Goal: Navigation & Orientation: Find specific page/section

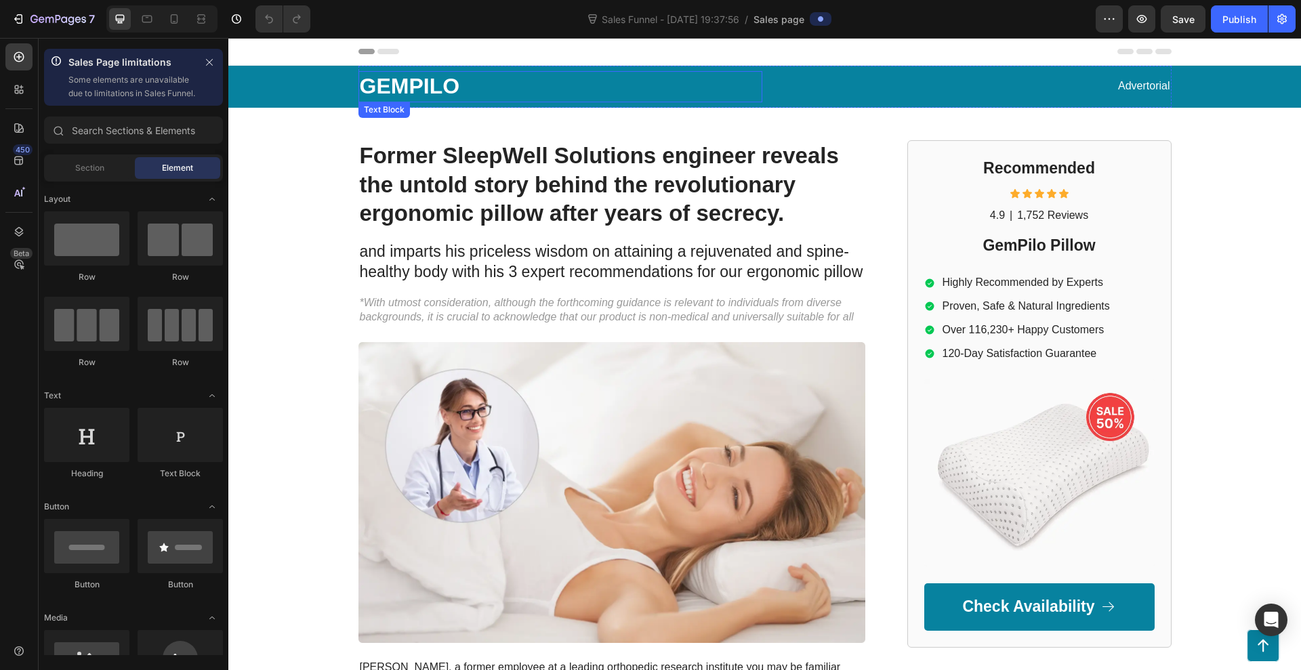
click at [438, 87] on p "GEMPILO" at bounding box center [560, 86] width 401 height 28
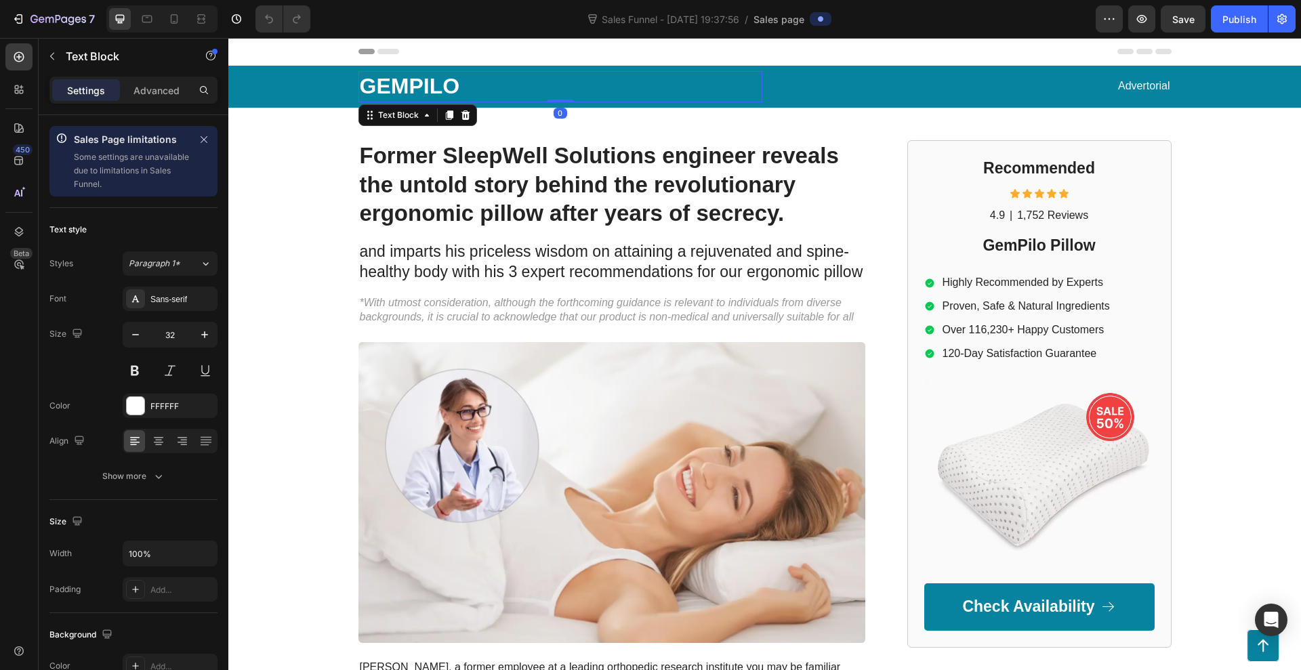
click at [438, 87] on p "GEMPILO" at bounding box center [560, 86] width 401 height 28
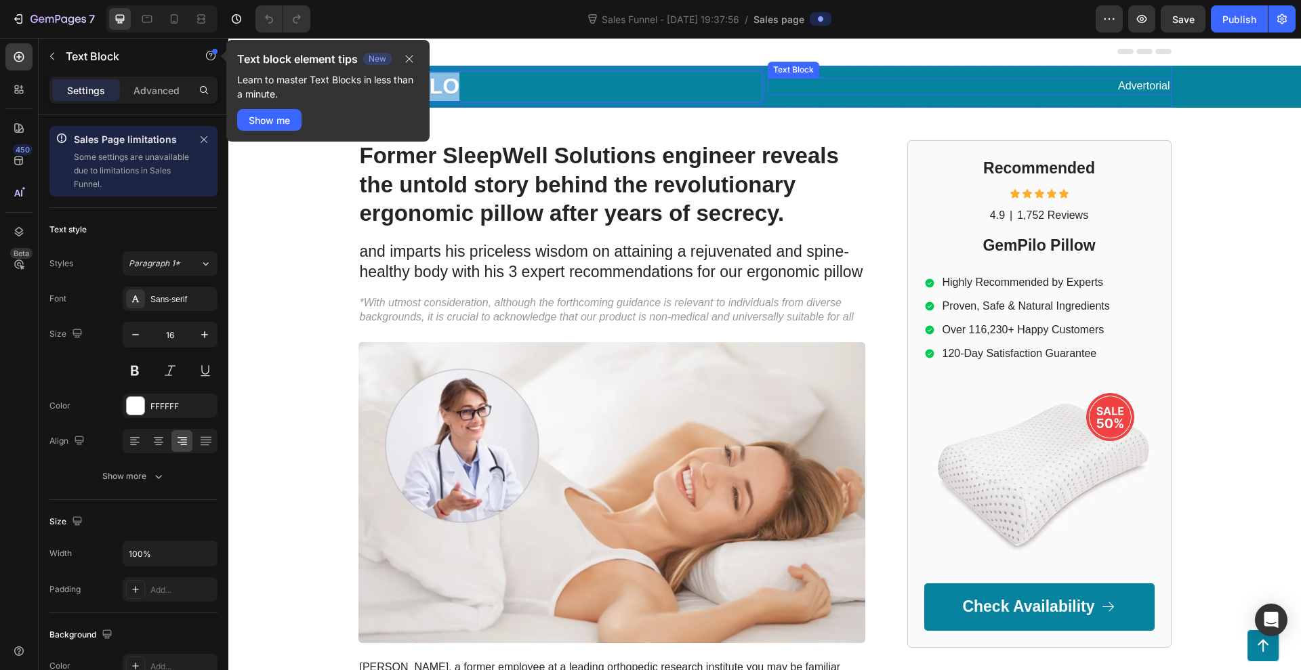
click at [1130, 89] on p "Advertorial" at bounding box center [969, 86] width 401 height 14
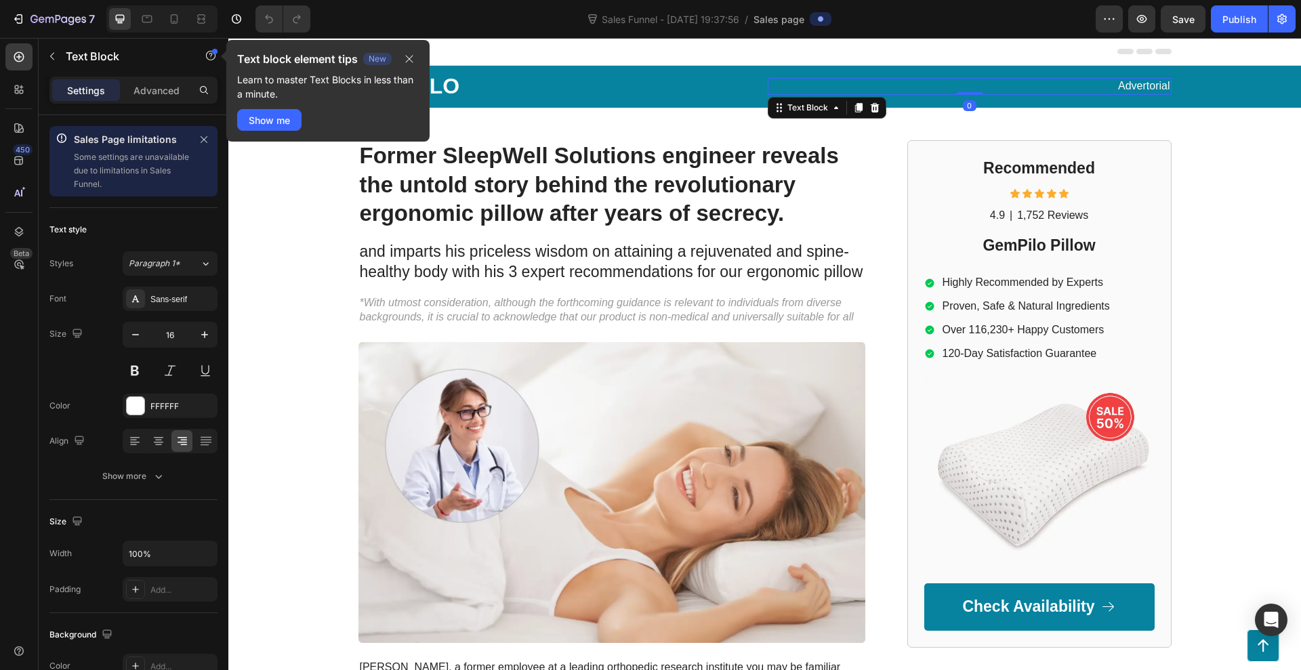
click at [1130, 89] on p "Advertorial" at bounding box center [969, 86] width 401 height 14
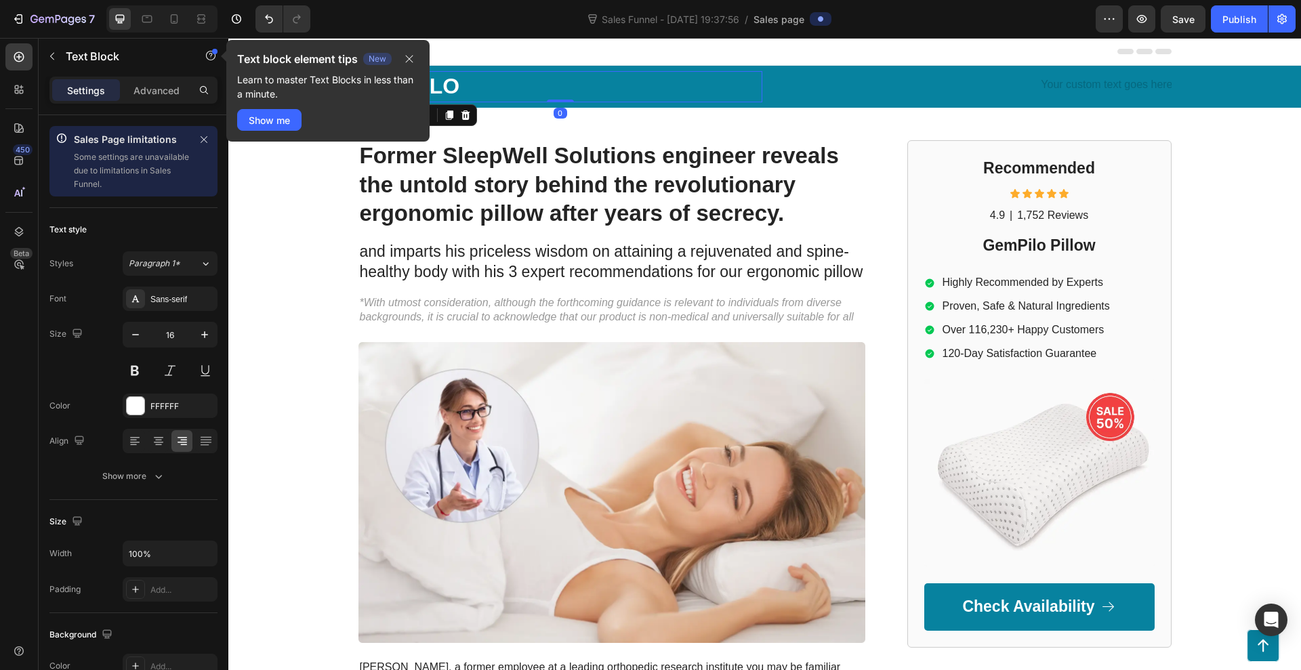
click at [695, 86] on p "GEMPILO" at bounding box center [560, 86] width 401 height 28
click at [451, 92] on p "GEMPILO" at bounding box center [560, 86] width 401 height 28
drag, startPoint x: 461, startPoint y: 91, endPoint x: 587, endPoint y: 133, distance: 133.3
click at [360, 95] on p "GEMPILO" at bounding box center [560, 86] width 401 height 28
click at [403, 57] on button "button" at bounding box center [409, 59] width 19 height 16
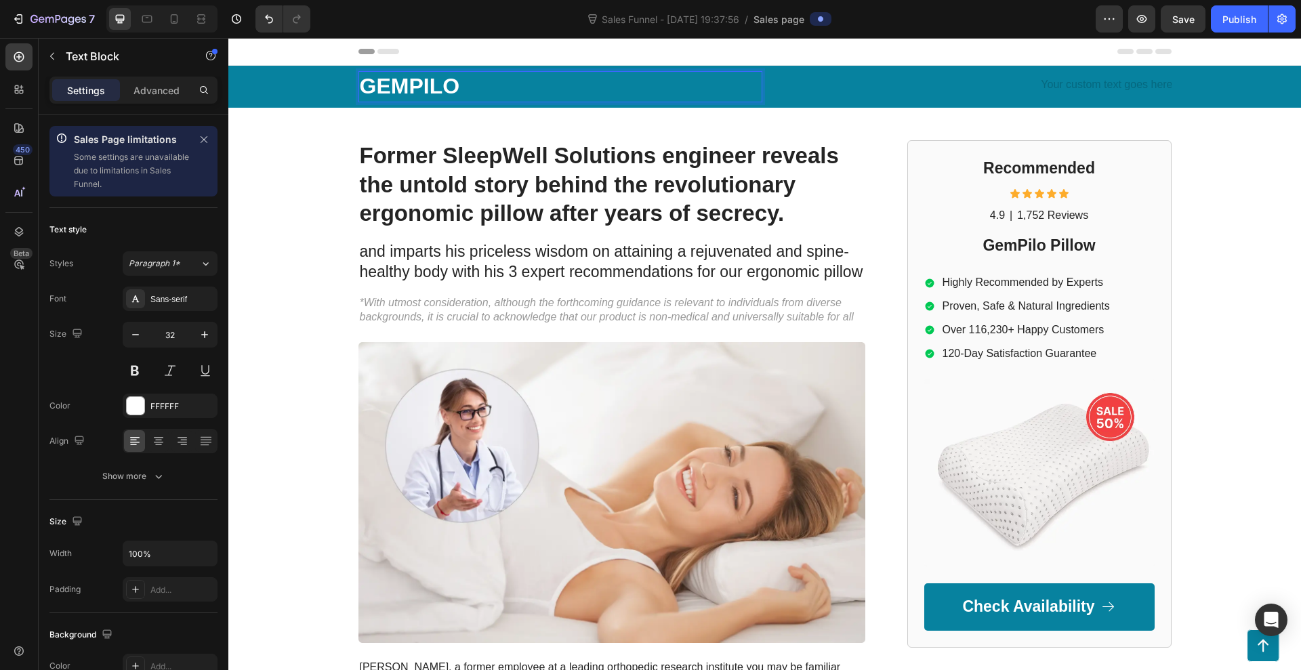
click at [404, 80] on p "GEMPILO" at bounding box center [560, 86] width 401 height 28
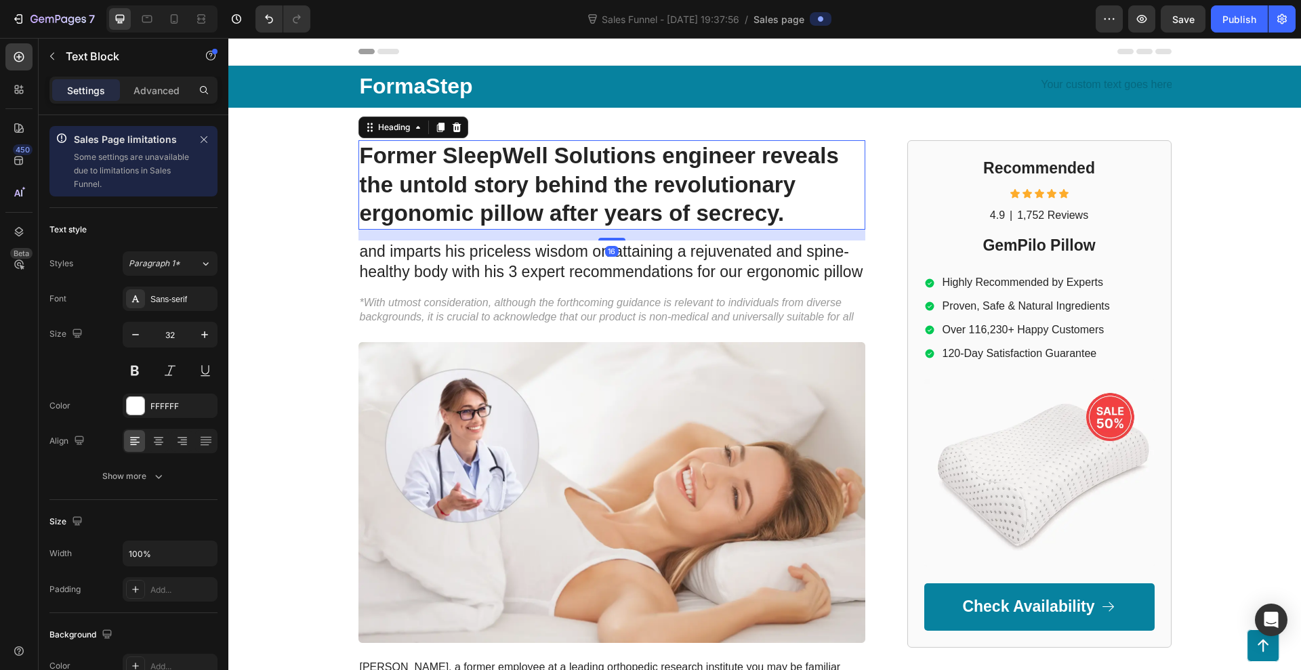
click at [495, 167] on h1 "Former SleepWell Solutions engineer reveals the untold story behind the revolut…" at bounding box center [611, 185] width 507 height 90
click at [585, 179] on h1 "Former SleepWell Solutions engineer reveals the untold story behind the revolut…" at bounding box center [611, 185] width 507 height 90
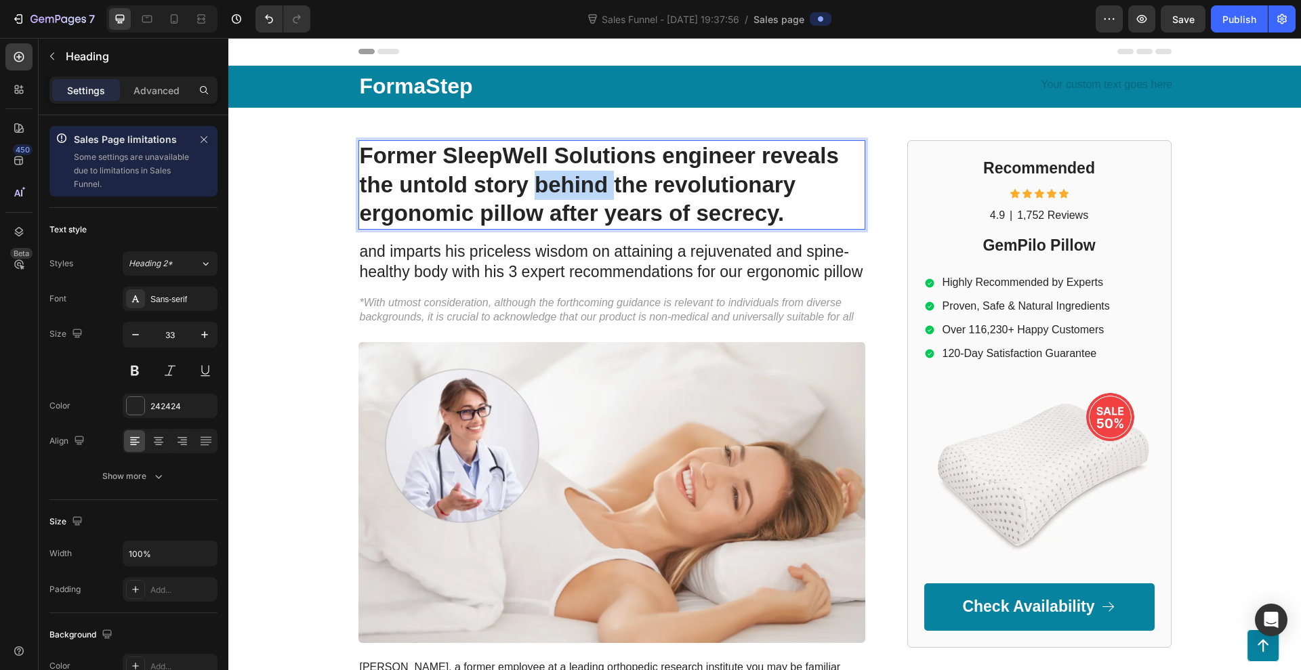
click at [585, 179] on p "Former SleepWell Solutions engineer reveals the untold story behind the revolut…" at bounding box center [612, 185] width 504 height 87
click at [791, 205] on p "Former SleepWell Solutions engineer reveals the untold story behind the revolut…" at bounding box center [612, 185] width 504 height 87
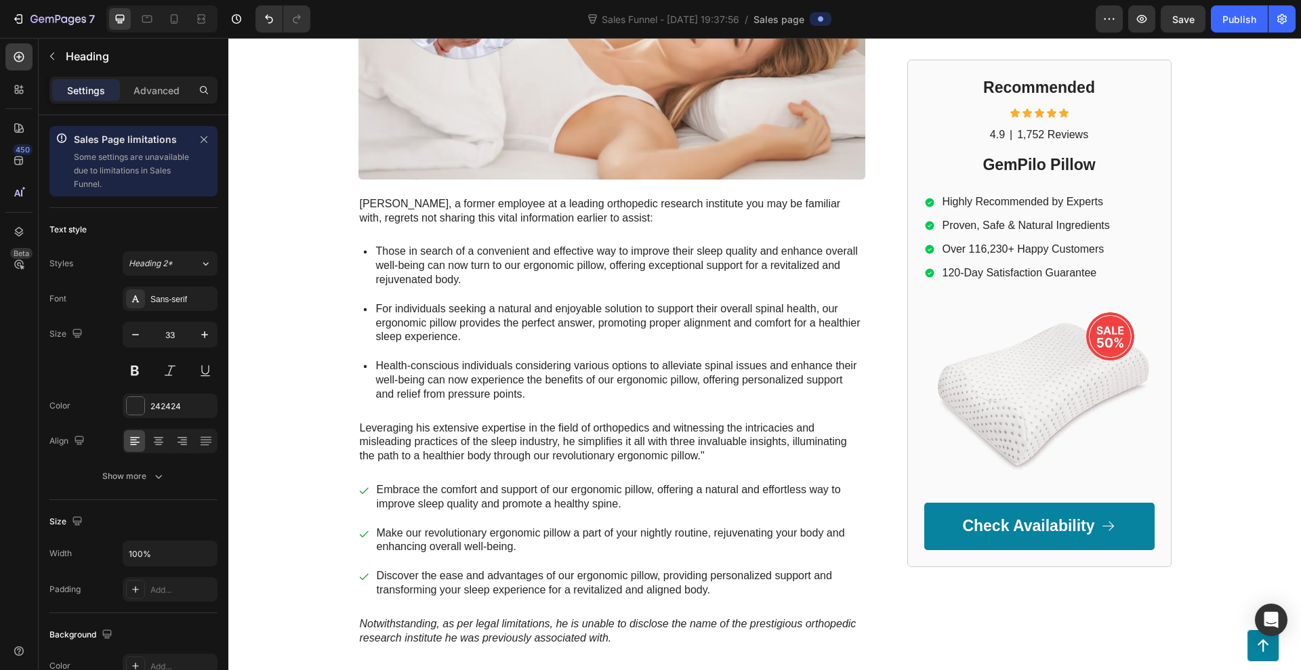
scroll to position [512, 0]
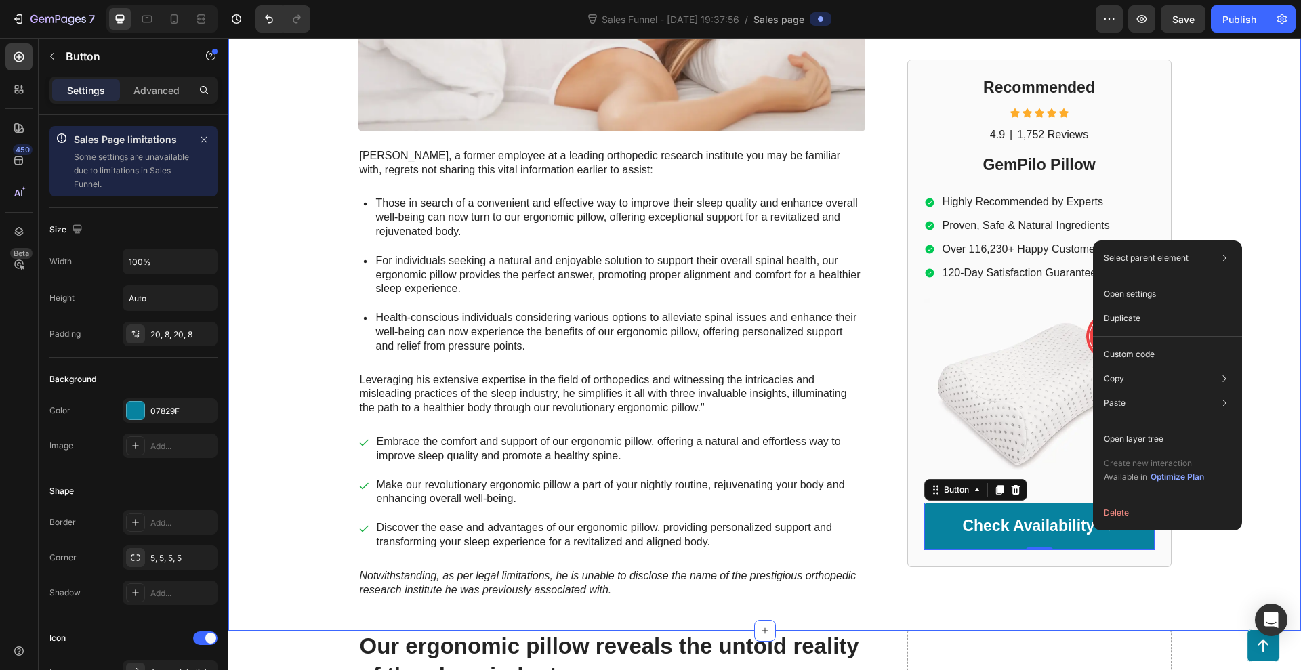
click at [1219, 168] on div "FormaStep Text Block Text Block Row Row Former SleepWell Solutions engineer rev…" at bounding box center [764, 76] width 1073 height 1044
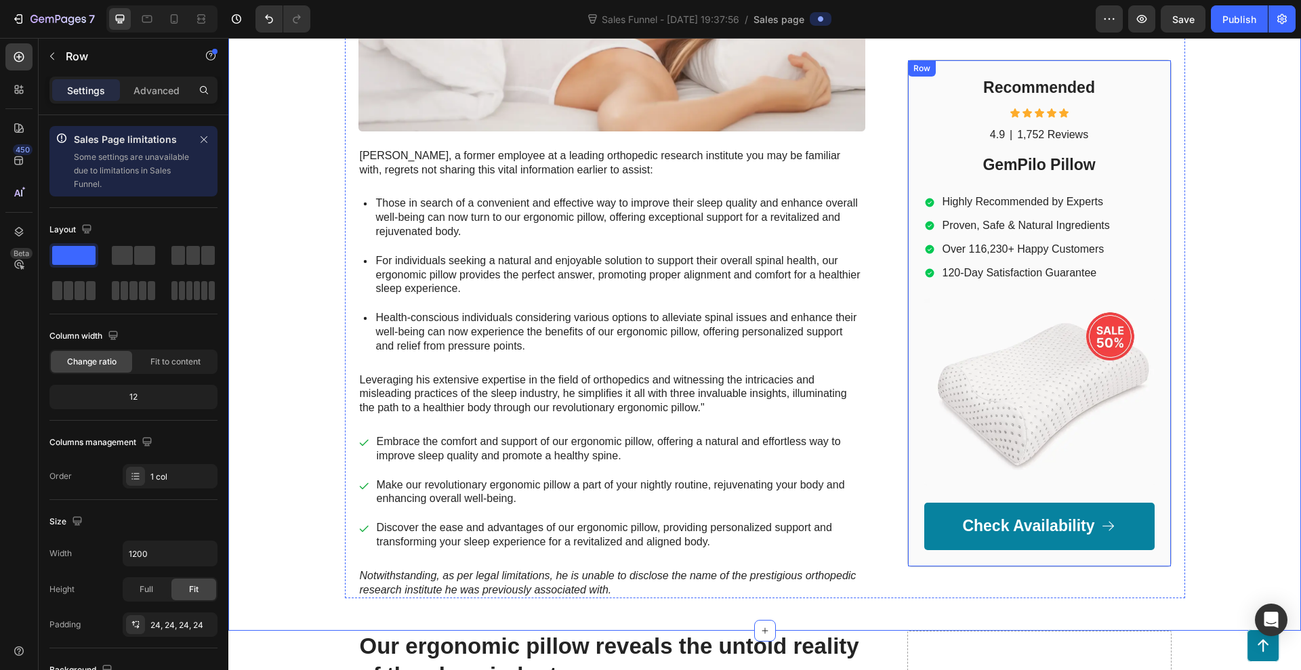
click at [1152, 488] on div "Recommended Heading Icon Icon Icon Icon Icon Icon List 4.9 Text Block | Text Bl…" at bounding box center [1039, 313] width 264 height 507
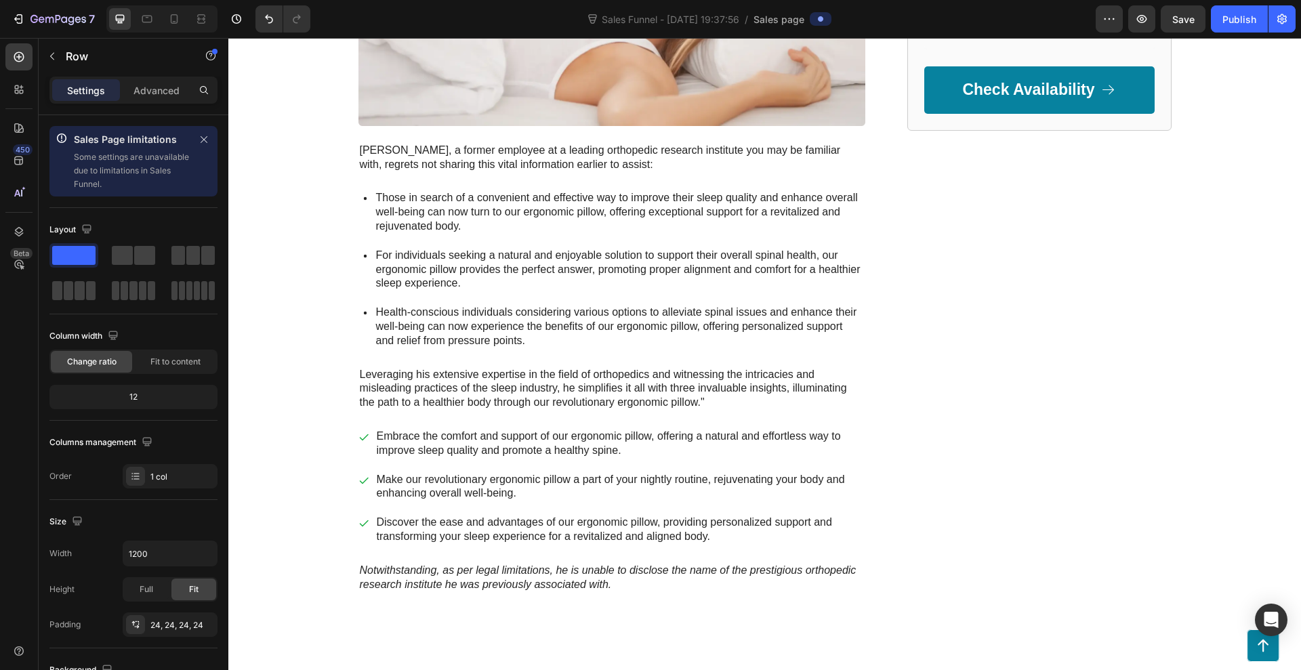
scroll to position [0, 0]
